Goal: Find contact information: Find contact information

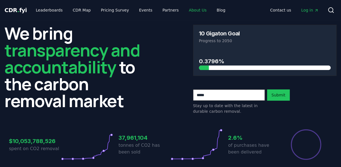
click at [189, 7] on link "About Us" at bounding box center [198, 10] width 27 height 10
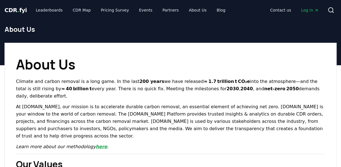
click at [96, 144] on link "here" at bounding box center [102, 146] width 12 height 5
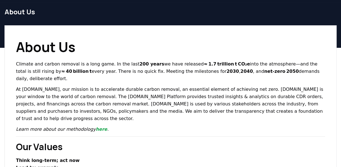
scroll to position [3, 0]
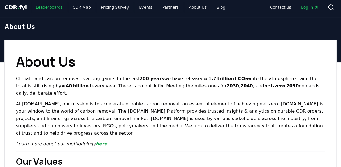
click at [43, 4] on link "Leaderboards" at bounding box center [49, 7] width 36 height 10
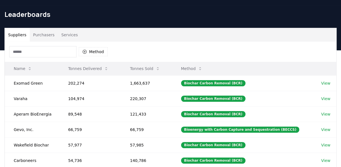
scroll to position [15, 0]
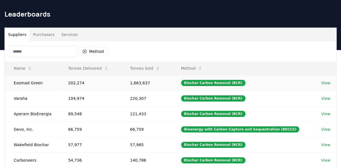
click at [329, 84] on link "View" at bounding box center [326, 83] width 9 height 6
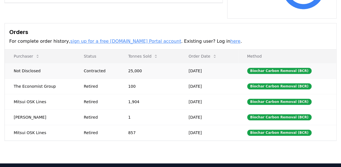
scroll to position [159, 0]
click at [268, 98] on div "Biochar Carbon Removal (BCR)" at bounding box center [279, 101] width 65 height 6
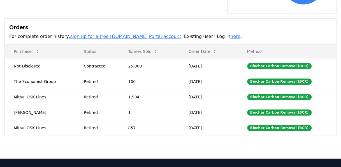
scroll to position [163, 0]
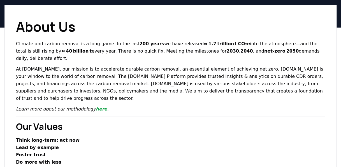
scroll to position [40, 0]
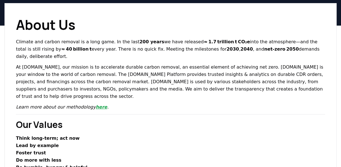
click at [96, 104] on link "here" at bounding box center [102, 106] width 12 height 5
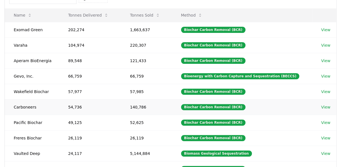
scroll to position [68, 0]
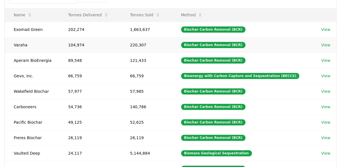
click at [325, 45] on link "View" at bounding box center [326, 45] width 9 height 6
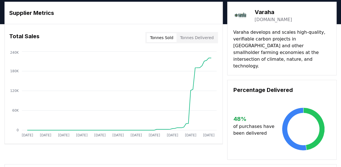
scroll to position [14, 0]
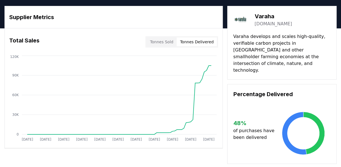
click at [201, 43] on button "Tonnes Delivered" at bounding box center [197, 41] width 40 height 9
click at [180, 44] on button "Tonnes Delivered" at bounding box center [197, 41] width 40 height 9
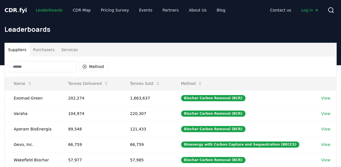
click at [39, 8] on link "Leaderboards" at bounding box center [49, 10] width 36 height 10
click at [20, 11] on span "CDR . fyi" at bounding box center [15, 10] width 22 height 7
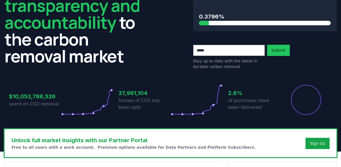
scroll to position [25, 0]
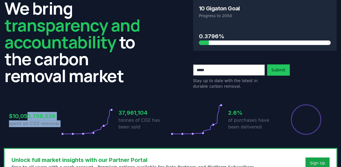
drag, startPoint x: 26, startPoint y: 114, endPoint x: 67, endPoint y: 117, distance: 40.7
click at [67, 117] on div "$10,053,788,526 spent on CO2 removal" at bounding box center [61, 119] width 104 height 31
drag, startPoint x: 67, startPoint y: 117, endPoint x: 38, endPoint y: 124, distance: 30.1
click at [38, 124] on p "spent on CO2 removal" at bounding box center [35, 123] width 52 height 7
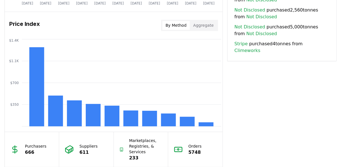
scroll to position [456, 0]
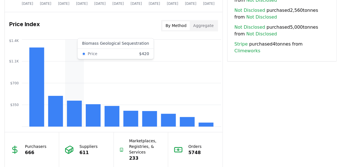
click at [77, 110] on rect at bounding box center [74, 113] width 15 height 26
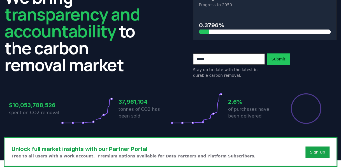
scroll to position [0, 0]
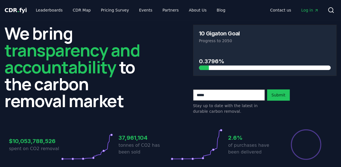
click at [9, 8] on span "CDR . fyi" at bounding box center [15, 10] width 22 height 7
click at [9, 7] on span "CDR . fyi" at bounding box center [15, 10] width 22 height 7
click at [10, 11] on span "CDR . fyi" at bounding box center [15, 10] width 22 height 7
click at [21, 10] on span "CDR . fyi" at bounding box center [15, 10] width 22 height 7
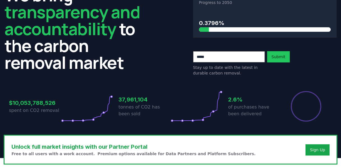
scroll to position [22, 0]
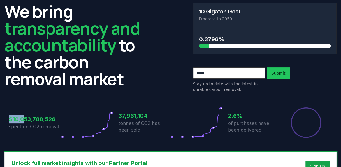
drag, startPoint x: 25, startPoint y: 118, endPoint x: 6, endPoint y: 121, distance: 18.7
click at [6, 121] on div "$10,053,788,526 spent on CO2 removal 37,961,104 tonnes of CO2 has been sold 2.6…" at bounding box center [170, 118] width 332 height 47
drag, startPoint x: 6, startPoint y: 121, endPoint x: 39, endPoint y: 124, distance: 32.4
click at [39, 124] on p "spent on CO2 removal" at bounding box center [35, 126] width 52 height 7
drag, startPoint x: 54, startPoint y: 118, endPoint x: 7, endPoint y: 118, distance: 47.7
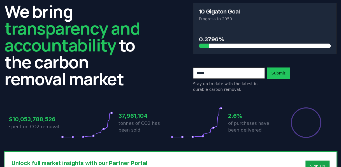
click at [7, 118] on div "$10,053,788,526 spent on CO2 removal 37,961,104 tonnes of CO2 has been sold 2.6…" at bounding box center [170, 118] width 332 height 47
drag, startPoint x: 10, startPoint y: 118, endPoint x: 56, endPoint y: 120, distance: 46.3
click at [56, 120] on h3 "$10,053,788,526" at bounding box center [35, 119] width 52 height 8
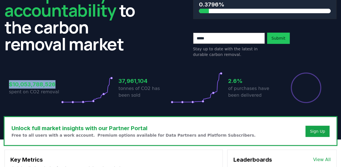
scroll to position [57, 0]
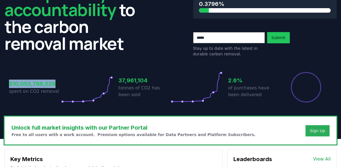
click at [312, 131] on div "Sign Up" at bounding box center [317, 131] width 15 height 6
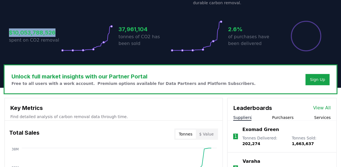
scroll to position [109, 0]
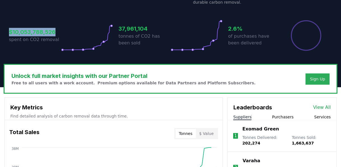
click at [311, 78] on div "Sign Up" at bounding box center [317, 79] width 15 height 6
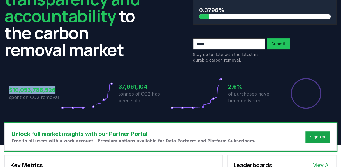
scroll to position [0, 0]
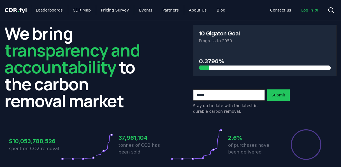
click at [230, 96] on input "email" at bounding box center [229, 94] width 72 height 11
type input "**********"
click at [275, 93] on button "Submit" at bounding box center [278, 94] width 23 height 11
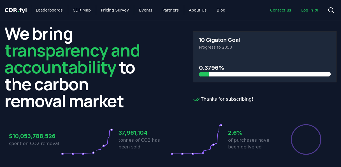
click at [279, 12] on link "Contact us" at bounding box center [281, 10] width 30 height 10
click at [281, 10] on link "Contact us" at bounding box center [281, 10] width 30 height 10
click at [287, 11] on link "Contact us" at bounding box center [281, 10] width 30 height 10
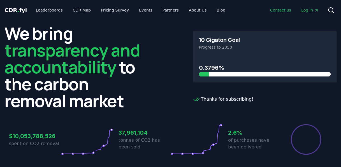
click at [287, 11] on link "Contact us" at bounding box center [281, 10] width 30 height 10
click at [285, 11] on link "Contact us" at bounding box center [281, 10] width 30 height 10
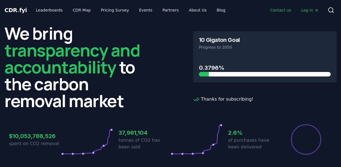
click at [285, 11] on link "Contact us" at bounding box center [281, 10] width 30 height 10
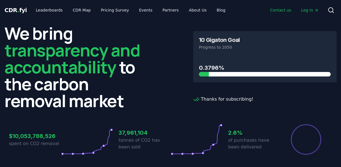
click at [285, 11] on link "Contact us" at bounding box center [281, 10] width 30 height 10
click at [331, 9] on icon at bounding box center [331, 10] width 7 height 7
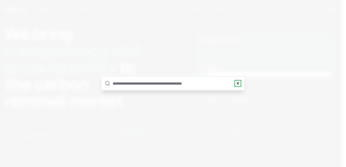
click at [238, 84] on icon "button" at bounding box center [237, 83] width 4 height 4
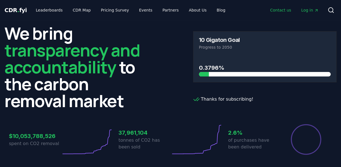
click at [282, 9] on link "Contact us" at bounding box center [281, 10] width 30 height 10
click at [288, 9] on link "Contact us" at bounding box center [281, 10] width 30 height 10
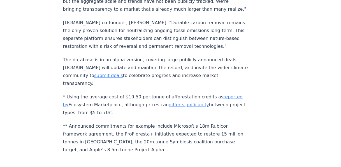
scroll to position [595, 0]
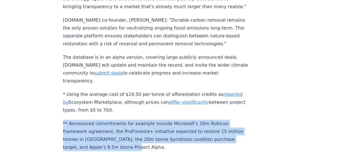
drag, startPoint x: 123, startPoint y: 130, endPoint x: 64, endPoint y: 104, distance: 65.0
click at [64, 120] on p "** Announced commitments for example include Microsoft's 18m Rubicon framework …" at bounding box center [156, 135] width 186 height 31
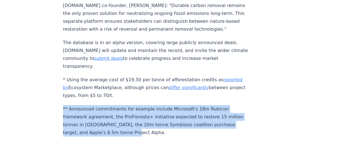
scroll to position [612, 0]
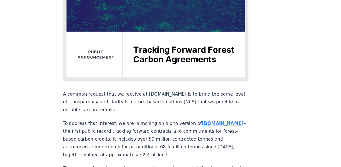
scroll to position [129, 0]
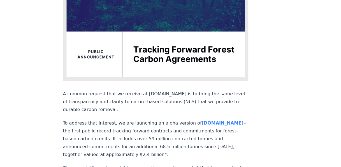
click at [204, 120] on strong "nbs.CDR.fyi" at bounding box center [223, 122] width 42 height 5
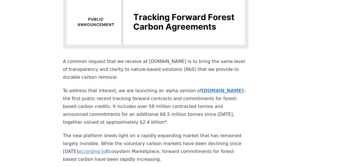
scroll to position [162, 0]
click at [202, 88] on strong "nbs.CDR.fyi" at bounding box center [223, 90] width 42 height 5
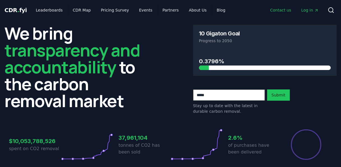
click at [282, 12] on link "Contact us" at bounding box center [281, 10] width 30 height 10
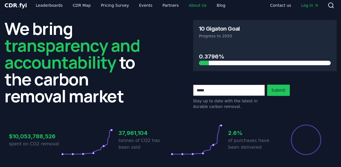
click at [188, 4] on link "About Us" at bounding box center [198, 5] width 27 height 10
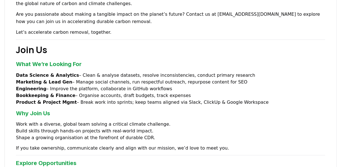
scroll to position [520, 0]
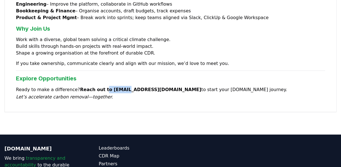
drag, startPoint x: 121, startPoint y: 55, endPoint x: 101, endPoint y: 54, distance: 20.5
click at [101, 87] on strong "Reach out to [EMAIL_ADDRESS][DOMAIN_NAME]" at bounding box center [140, 89] width 121 height 5
drag, startPoint x: 101, startPoint y: 54, endPoint x: 102, endPoint y: 50, distance: 4.6
click at [102, 87] on strong "Reach out to [EMAIL_ADDRESS][DOMAIN_NAME]" at bounding box center [140, 89] width 121 height 5
click at [104, 87] on strong "Reach out to [EMAIL_ADDRESS][DOMAIN_NAME]" at bounding box center [140, 89] width 121 height 5
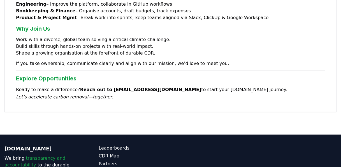
click at [104, 87] on strong "Reach out to [EMAIL_ADDRESS][DOMAIN_NAME]" at bounding box center [140, 89] width 121 height 5
drag, startPoint x: 104, startPoint y: 51, endPoint x: 131, endPoint y: 52, distance: 27.8
click at [131, 87] on strong "Reach out to [EMAIL_ADDRESS][DOMAIN_NAME]" at bounding box center [140, 89] width 121 height 5
copy strong "[EMAIL_ADDRESS][DOMAIN_NAME]"
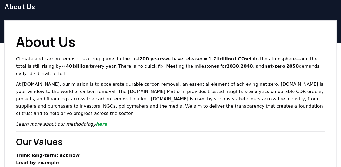
scroll to position [14, 0]
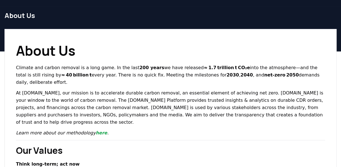
click at [126, 98] on p "At [DOMAIN_NAME], our mission is to accelerate durable carbon removal, an essen…" at bounding box center [170, 107] width 309 height 36
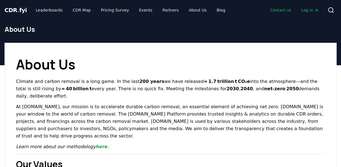
click at [283, 12] on link "Contact us" at bounding box center [281, 10] width 30 height 10
click at [286, 10] on link "Contact us" at bounding box center [281, 10] width 30 height 10
click at [270, 72] on h1 "About Us" at bounding box center [170, 64] width 309 height 20
click at [283, 11] on link "Contact us" at bounding box center [281, 10] width 30 height 10
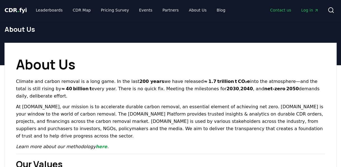
click at [283, 11] on link "Contact us" at bounding box center [281, 10] width 30 height 10
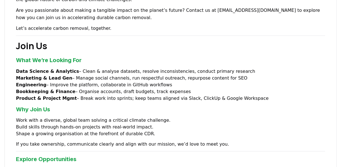
scroll to position [449, 0]
